Goal: Register for event/course

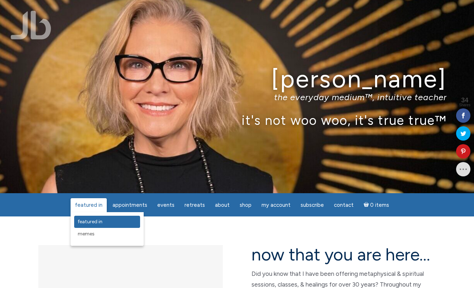
click at [94, 221] on span "featured in" at bounding box center [90, 222] width 25 height 6
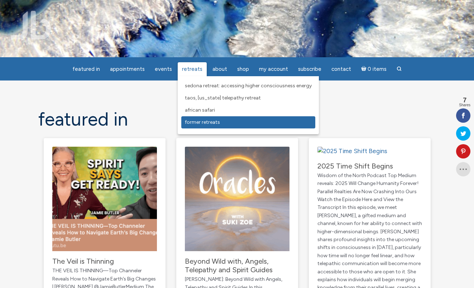
click at [195, 122] on span "Former Retreats" at bounding box center [202, 122] width 35 height 6
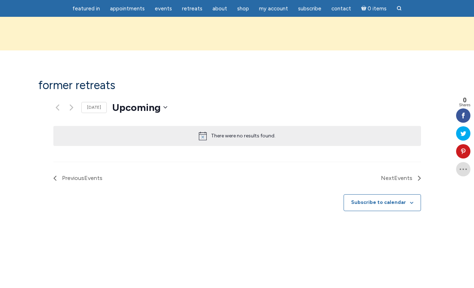
scroll to position [405, 0]
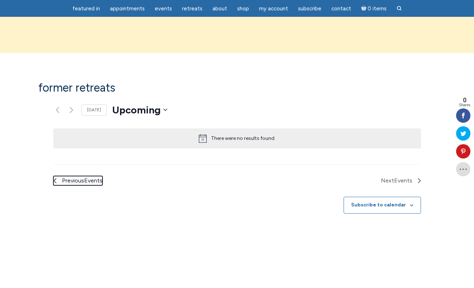
click at [69, 176] on span "Previous Events" at bounding box center [82, 180] width 40 height 9
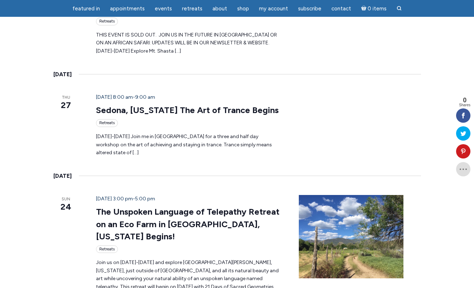
scroll to position [832, 0]
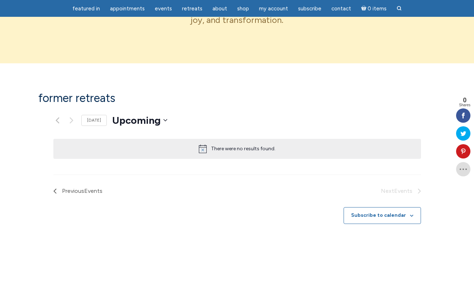
scroll to position [393, 0]
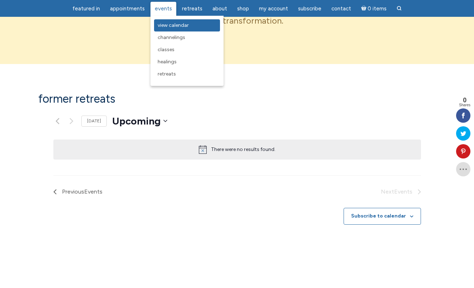
click at [168, 24] on span "View Calendar" at bounding box center [173, 25] width 31 height 6
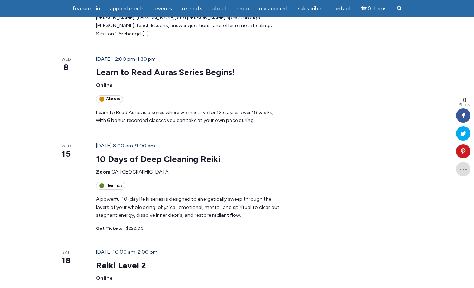
scroll to position [571, 0]
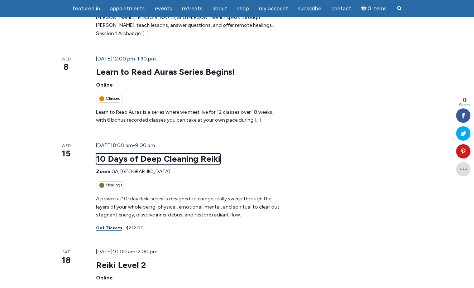
click at [129, 154] on link "10 Days of Deep Cleaning Reiki" at bounding box center [158, 159] width 124 height 11
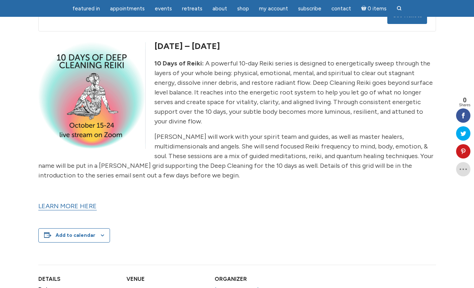
scroll to position [195, 0]
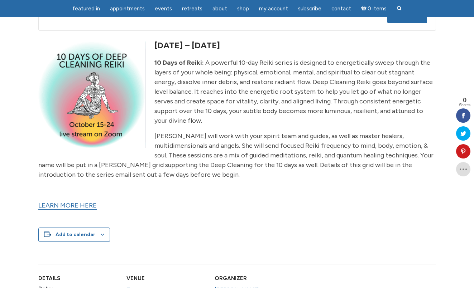
click at [50, 205] on link "LEARN MORE HERE" at bounding box center [67, 206] width 58 height 8
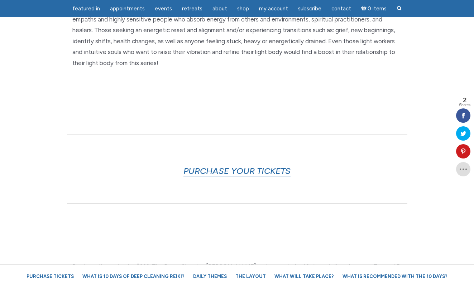
scroll to position [297, 0]
click at [261, 171] on link "PURCHASE YOUR TICKETS" at bounding box center [236, 171] width 107 height 11
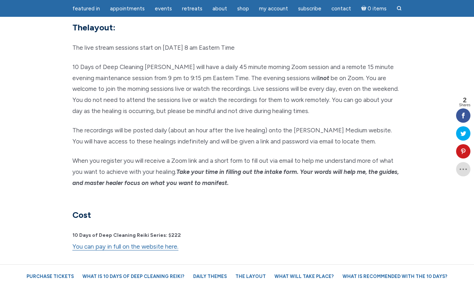
scroll to position [1751, 0]
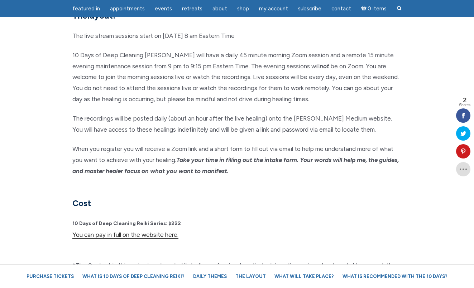
click at [163, 232] on link "You can pay in full on the website here." at bounding box center [125, 236] width 106 height 8
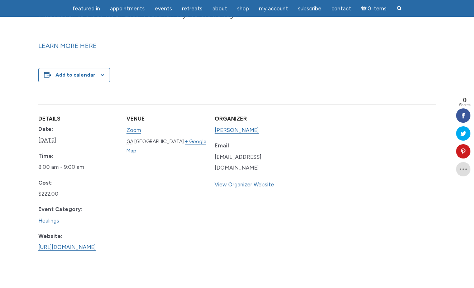
scroll to position [356, 0]
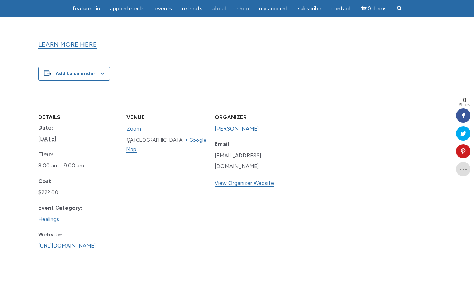
click at [167, 59] on div "Add to calendar Google Calendar iCalendar Outlook 365 Outlook Live" at bounding box center [237, 74] width 398 height 38
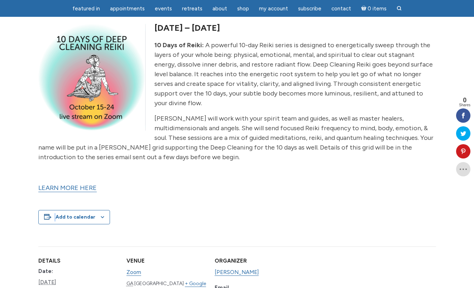
scroll to position [209, 0]
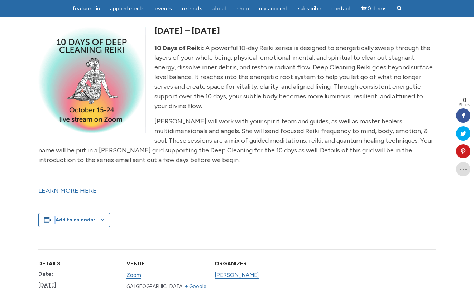
click at [89, 195] on link "LEARN MORE HERE" at bounding box center [67, 191] width 58 height 8
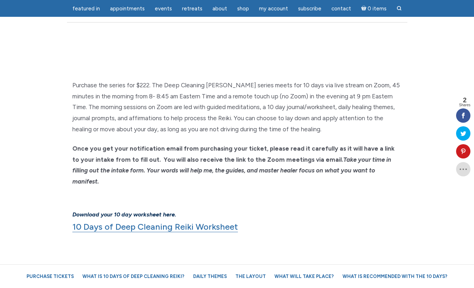
scroll to position [480, 0]
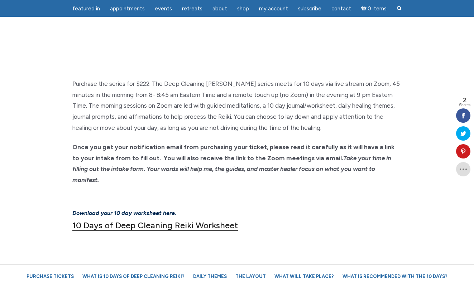
click at [218, 220] on link "10 Days of Deep Cleaning Reiki Worksheet" at bounding box center [155, 225] width 166 height 11
